Goal: Book appointment/travel/reservation

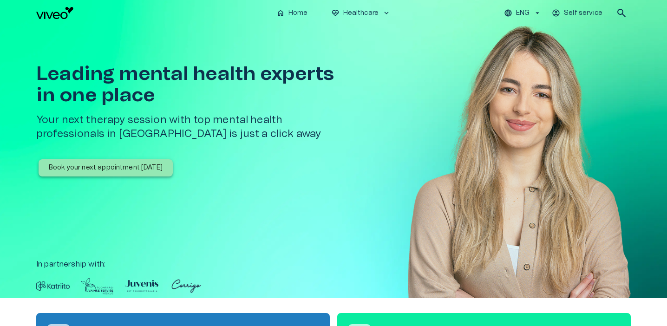
click at [526, 10] on p "ENG" at bounding box center [522, 13] width 13 height 10
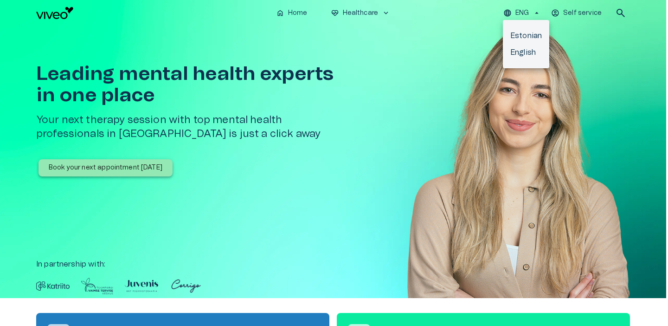
click at [522, 35] on li "Estonian" at bounding box center [526, 35] width 46 height 17
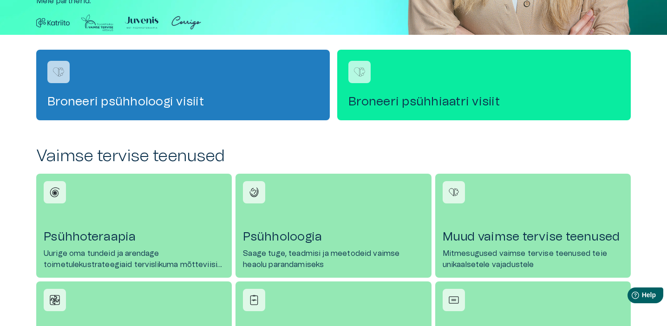
scroll to position [265, 0]
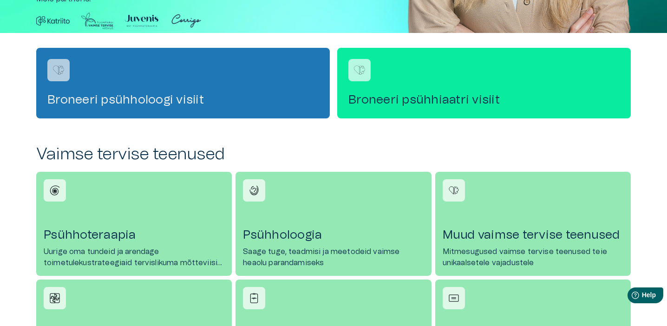
click at [226, 99] on h4 "Broneeri psühholoogi visiit" at bounding box center [182, 99] width 271 height 15
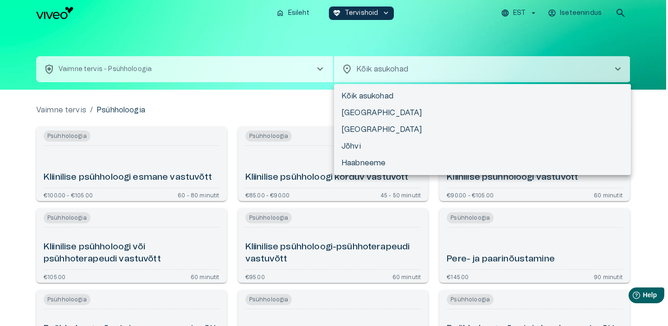
click at [425, 65] on body "Hindame teie privaatsust Kasutame küpsiseid teie sirvimiskogemuse parandamiseks…" at bounding box center [334, 163] width 668 height 326
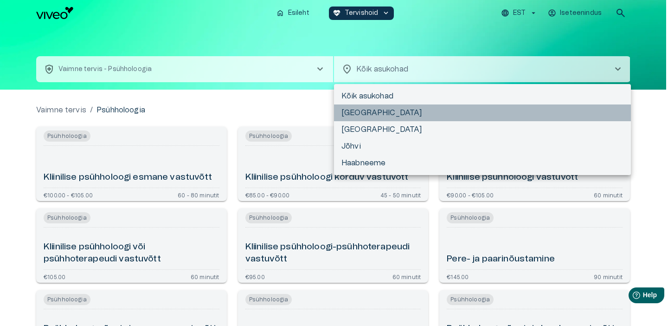
click at [363, 116] on li "[GEOGRAPHIC_DATA]" at bounding box center [482, 112] width 297 height 17
type input "**********"
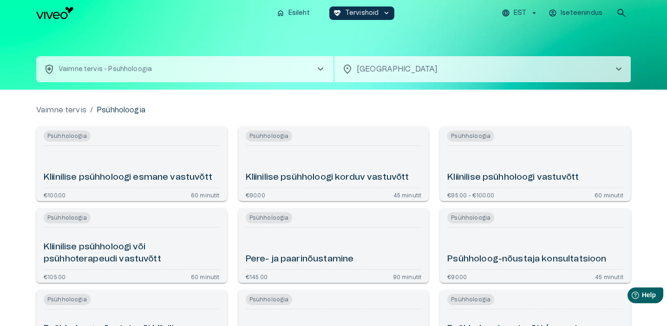
click at [56, 15] on img "Navigate to homepage" at bounding box center [54, 13] width 37 height 12
